Goal: Task Accomplishment & Management: Complete application form

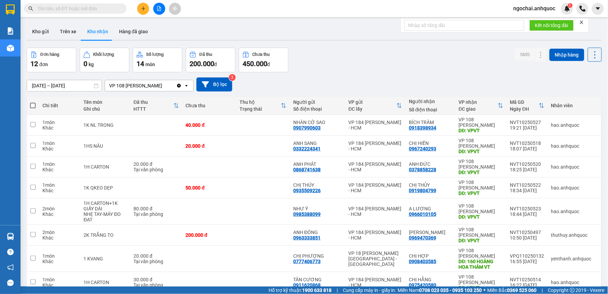
scroll to position [118, 0]
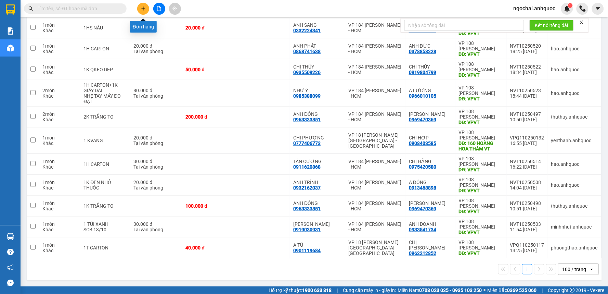
click at [144, 7] on icon "plus" at bounding box center [143, 8] width 5 height 5
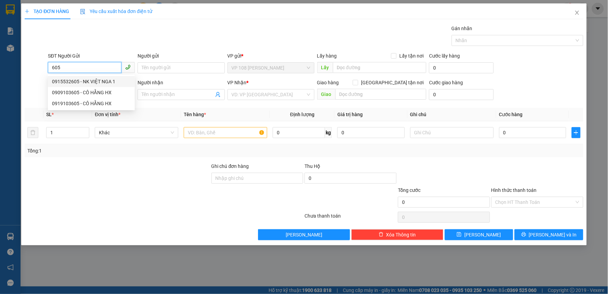
click at [99, 78] on div "0915532605 - NK VIỆT NGA 1" at bounding box center [91, 82] width 79 height 8
type input "0915532605"
type input "NK VIỆT NGA 1"
type input "0853006677"
type input "LABO NT"
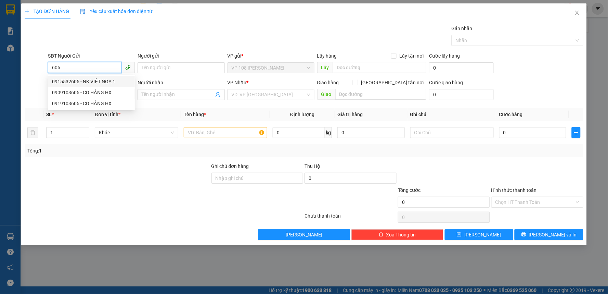
type input "VPNVT"
type input "TM 12/10 VP184 HẢO"
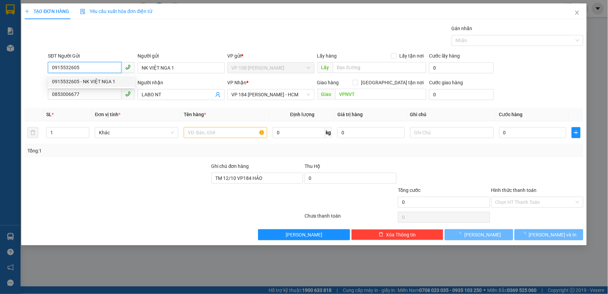
type input "20.000"
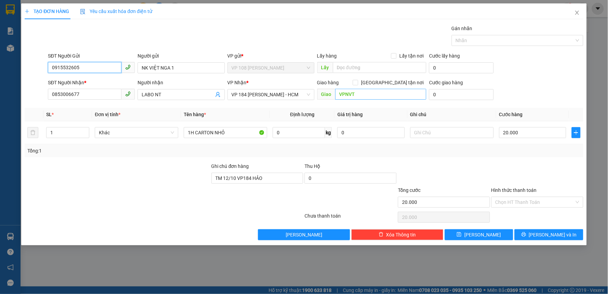
type input "0915532605"
click at [346, 94] on input "VPNVT" at bounding box center [380, 94] width 91 height 11
type input "VP 184 NVT"
click at [539, 231] on button "[PERSON_NAME] và In" at bounding box center [549, 234] width 69 height 11
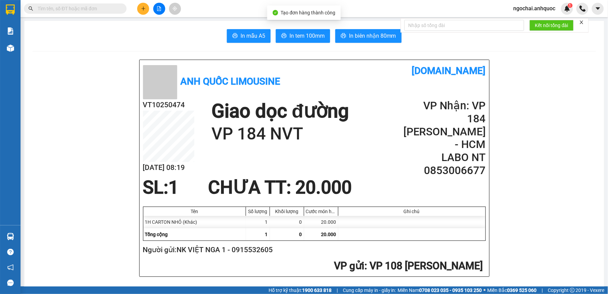
click at [40, 51] on div at bounding box center [315, 51] width 564 height 0
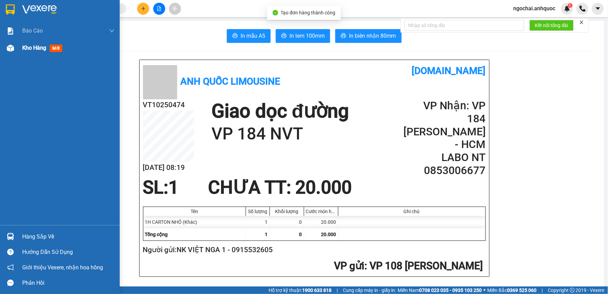
click at [24, 47] on span "Kho hàng" at bounding box center [34, 47] width 24 height 7
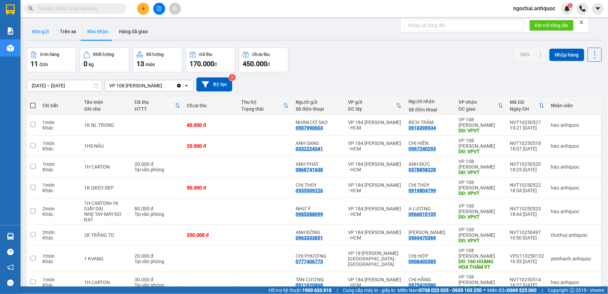
click at [50, 31] on button "Kho gửi" at bounding box center [41, 31] width 28 height 16
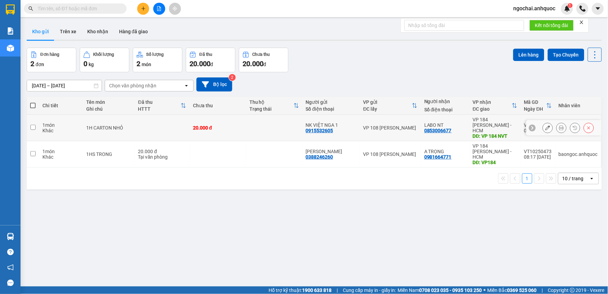
click at [546, 125] on icon at bounding box center [548, 127] width 5 height 5
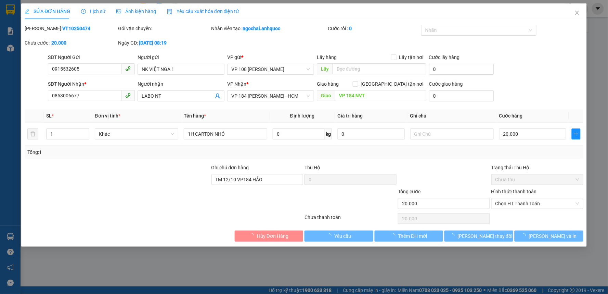
type input "0915532605"
type input "NK VIỆT NGA 1"
type input "0853006677"
type input "LABO NT"
type input "VP 184 NVT"
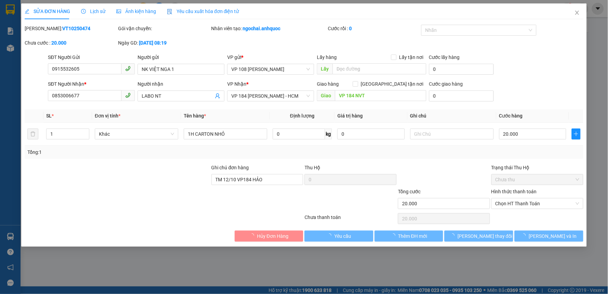
type input "TM 12/10 VP184 HẢO"
type input "20.000"
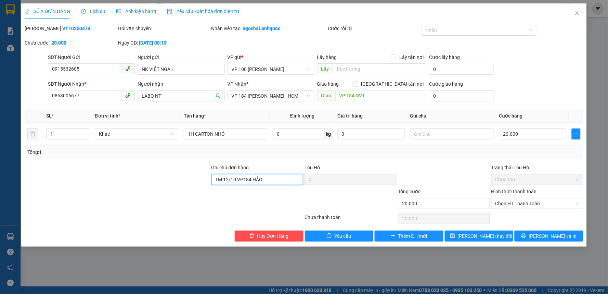
click at [260, 178] on input "TM 12/10 VP184 HẢO" at bounding box center [258, 179] width 92 height 11
click at [557, 236] on span "[PERSON_NAME] và In" at bounding box center [553, 236] width 48 height 8
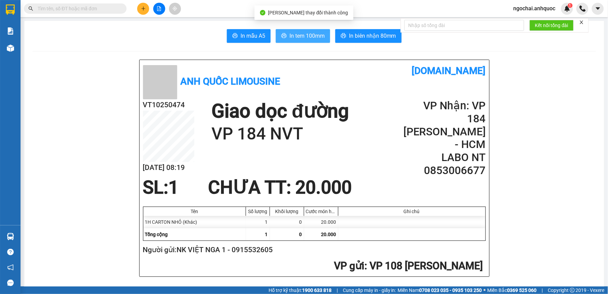
click at [296, 36] on span "In tem 100mm" at bounding box center [307, 35] width 35 height 9
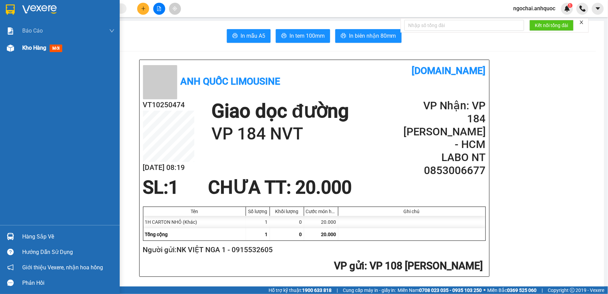
click at [24, 43] on div "Kho hàng mới" at bounding box center [43, 47] width 43 height 9
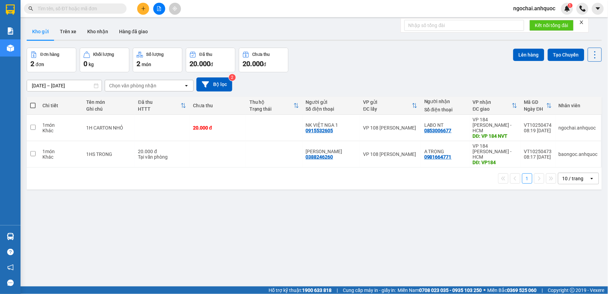
click at [35, 103] on span at bounding box center [32, 105] width 5 height 5
click at [33, 102] on input "checkbox" at bounding box center [33, 102] width 0 height 0
checkbox input "true"
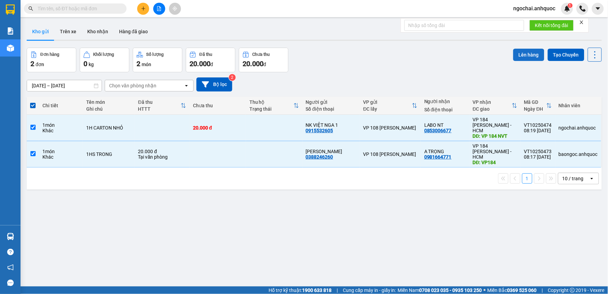
click at [530, 55] on button "Lên hàng" at bounding box center [528, 55] width 31 height 12
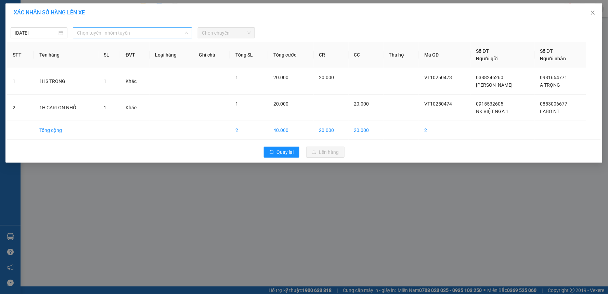
click at [131, 31] on span "Chọn tuyến - nhóm tuyến" at bounding box center [132, 33] width 111 height 10
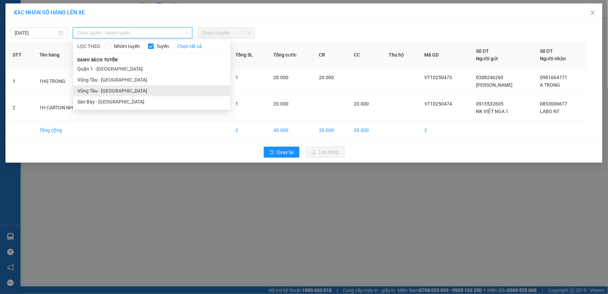
click at [119, 91] on li "Vũng Tàu - [GEOGRAPHIC_DATA]" at bounding box center [151, 90] width 157 height 11
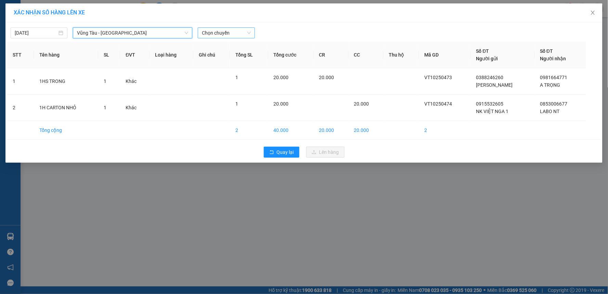
click at [232, 31] on span "Chọn chuyến" at bounding box center [226, 33] width 49 height 10
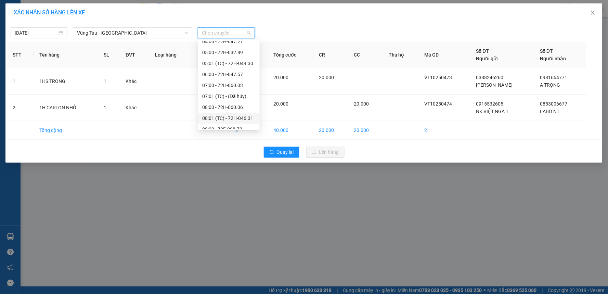
scroll to position [76, 0]
click at [230, 91] on div "09:00 - 72F-008.73" at bounding box center [228, 91] width 53 height 8
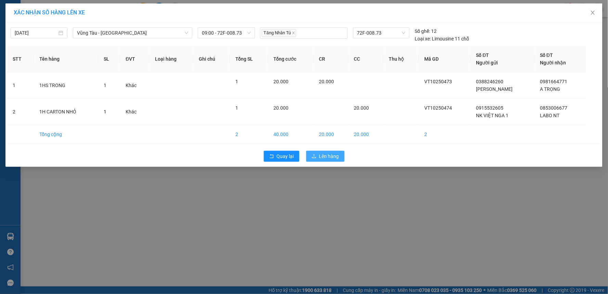
click at [329, 153] on span "Lên hàng" at bounding box center [329, 156] width 20 height 8
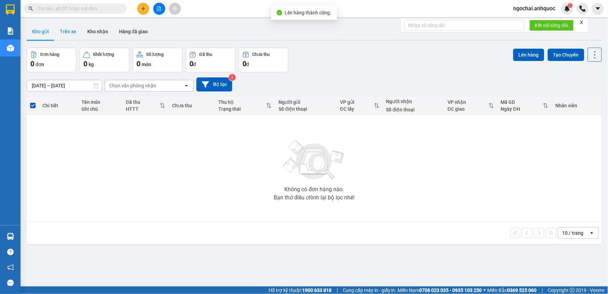
click at [72, 32] on button "Trên xe" at bounding box center [67, 31] width 27 height 16
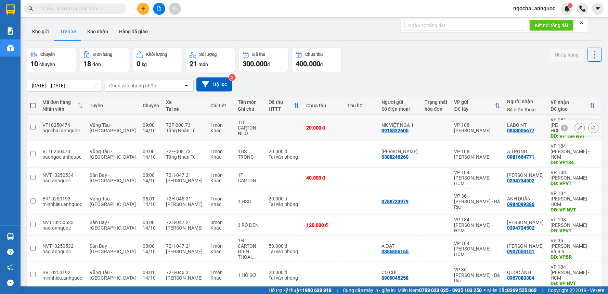
click at [589, 128] on button at bounding box center [594, 128] width 10 height 12
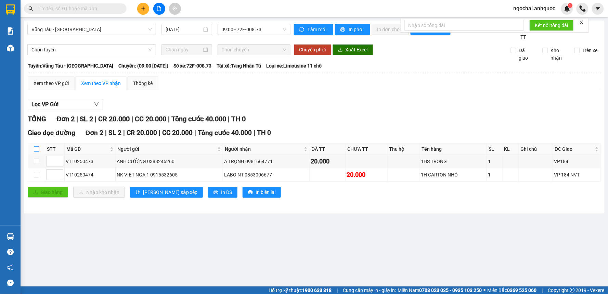
click at [37, 150] on input "checkbox" at bounding box center [36, 148] width 5 height 5
checkbox input "true"
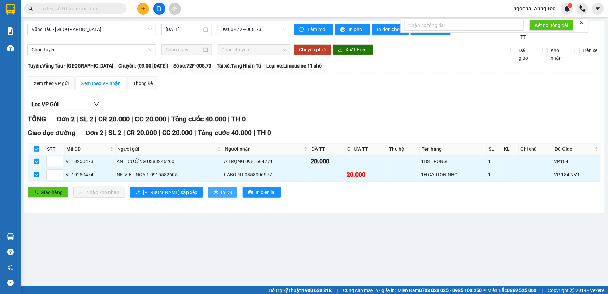
click at [221, 190] on span "In DS" at bounding box center [226, 192] width 11 height 8
click at [221, 191] on span "In DS" at bounding box center [226, 192] width 11 height 8
click at [119, 9] on span at bounding box center [75, 8] width 103 height 10
click at [115, 9] on input "text" at bounding box center [78, 9] width 81 height 8
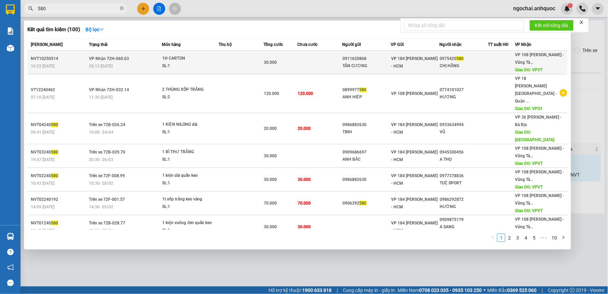
type input "580"
click at [214, 56] on span "1H CARTON SL: 1" at bounding box center [190, 62] width 56 height 15
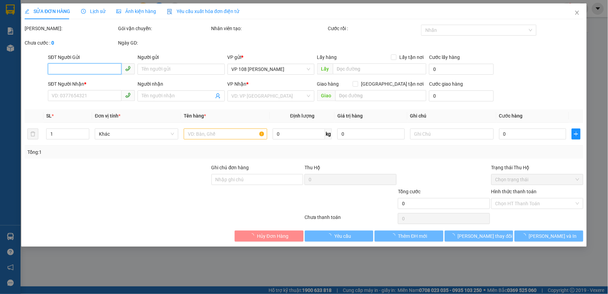
type input "0911620868"
type input "TÂN CƯƠNG"
type input "0975420580"
type input "CHỊ HẰNG"
type input "VPVT"
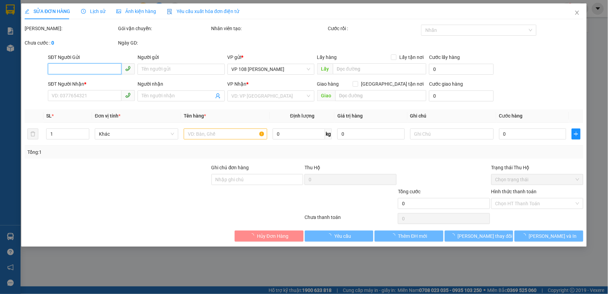
type input "TM 13/10 VP184 HẢO"
type input "30.000"
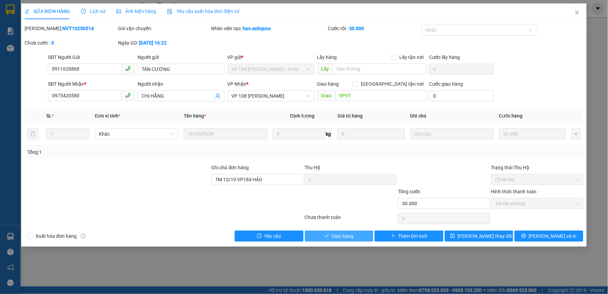
click at [341, 232] on span "Giao hàng" at bounding box center [343, 236] width 22 height 8
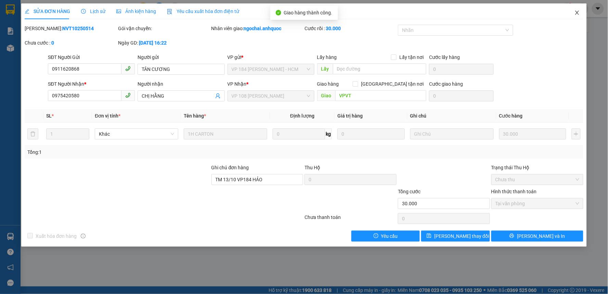
click at [577, 13] on icon "close" at bounding box center [577, 13] width 4 height 4
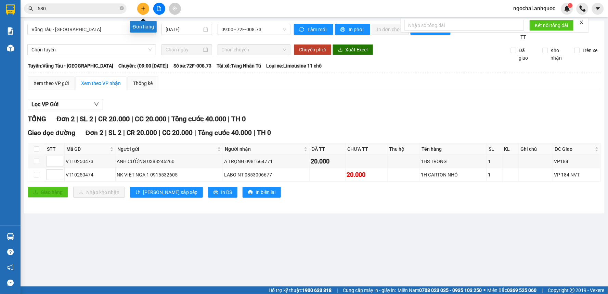
click at [142, 9] on icon "plus" at bounding box center [143, 8] width 5 height 5
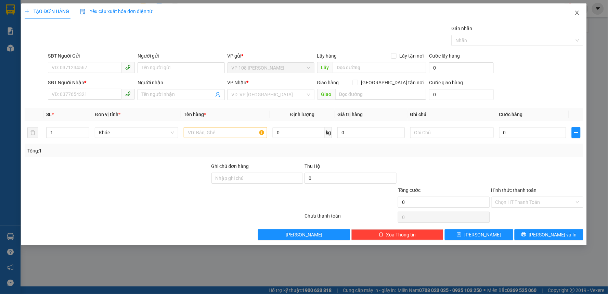
click at [578, 14] on icon "close" at bounding box center [577, 12] width 5 height 5
